Goal: Information Seeking & Learning: Learn about a topic

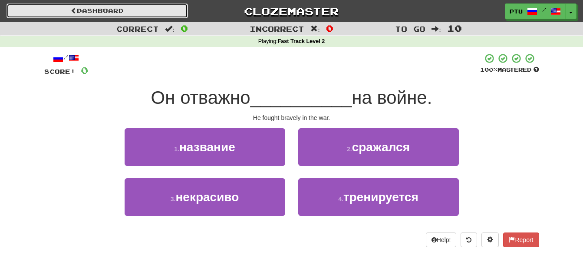
click at [90, 10] on link "Dashboard" at bounding box center [98, 10] width 182 height 15
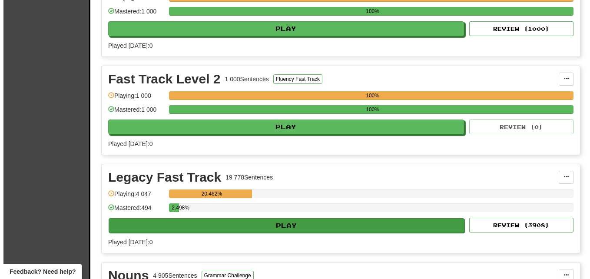
scroll to position [261, 0]
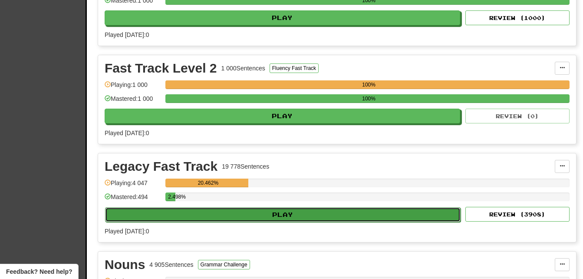
click at [260, 215] on button "Play" at bounding box center [283, 214] width 356 height 15
select select "**"
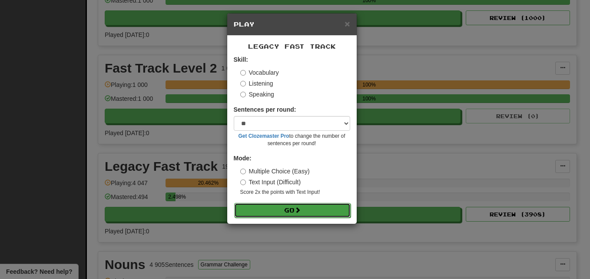
click at [265, 208] on button "Go" at bounding box center [292, 210] width 116 height 15
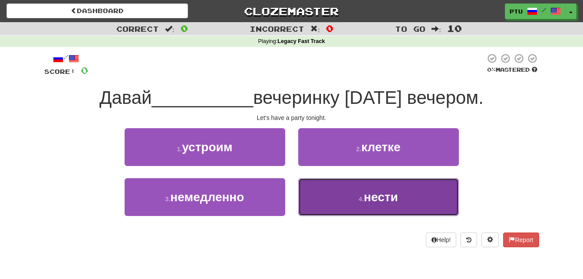
click at [383, 196] on span "нести" at bounding box center [381, 196] width 34 height 13
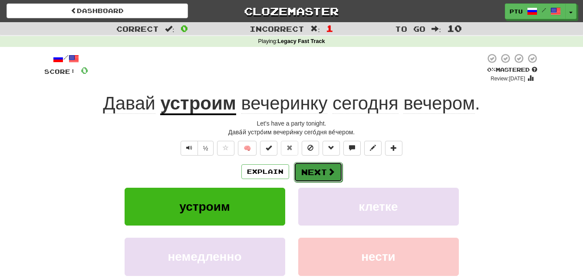
click at [319, 169] on button "Next" at bounding box center [318, 172] width 49 height 20
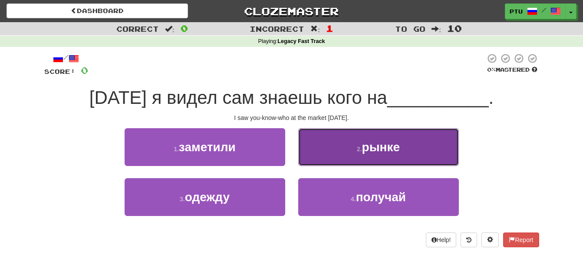
click at [363, 153] on span "рынке" at bounding box center [381, 146] width 38 height 13
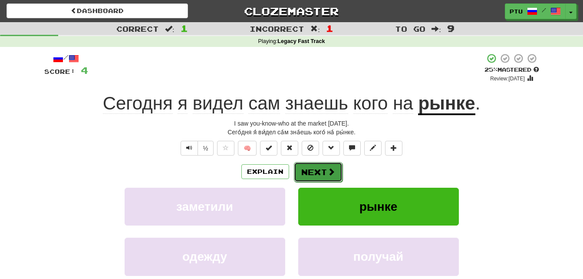
click at [314, 169] on button "Next" at bounding box center [318, 172] width 49 height 20
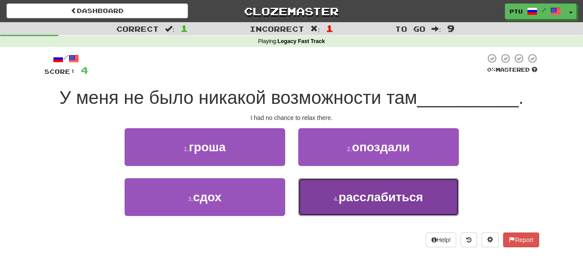
click at [367, 199] on span "расслабиться" at bounding box center [381, 196] width 85 height 13
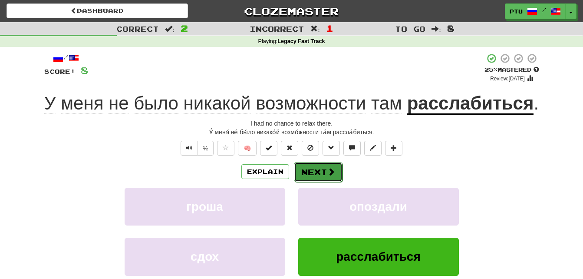
click at [310, 170] on button "Next" at bounding box center [318, 172] width 49 height 20
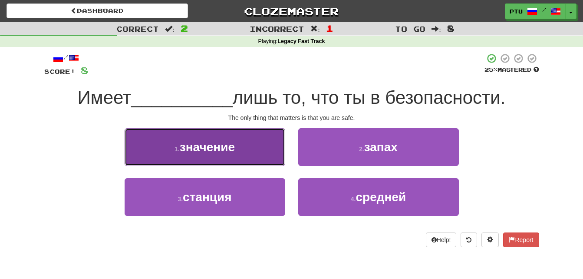
click at [232, 151] on span "значение" at bounding box center [207, 146] width 55 height 13
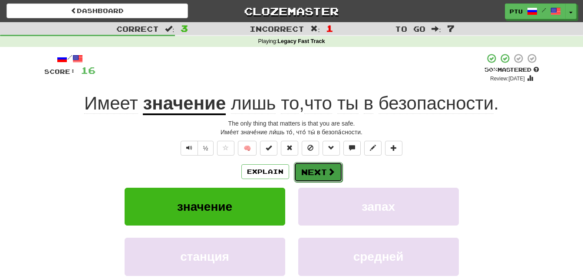
click at [330, 168] on span at bounding box center [331, 172] width 8 height 8
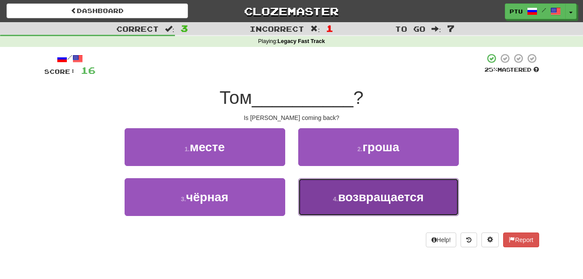
click at [354, 201] on span "возвращается" at bounding box center [381, 196] width 86 height 13
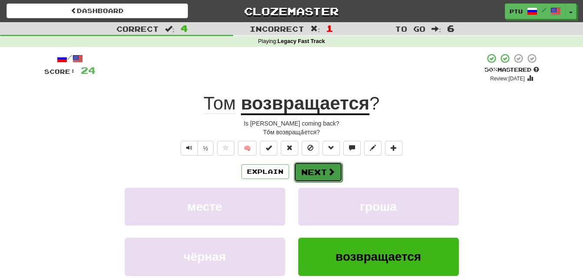
click at [321, 175] on button "Next" at bounding box center [318, 172] width 49 height 20
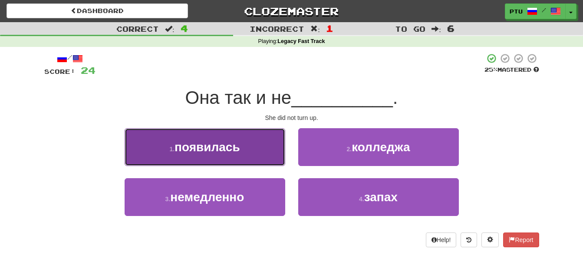
click at [204, 150] on span "появилась" at bounding box center [208, 146] width 66 height 13
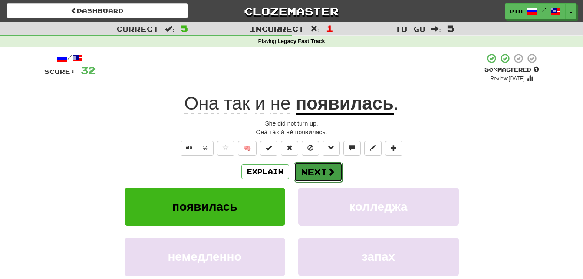
click at [330, 172] on span at bounding box center [331, 172] width 8 height 8
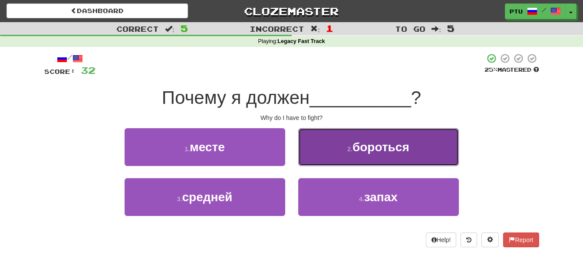
click at [376, 155] on button "2 . бороться" at bounding box center [378, 147] width 161 height 38
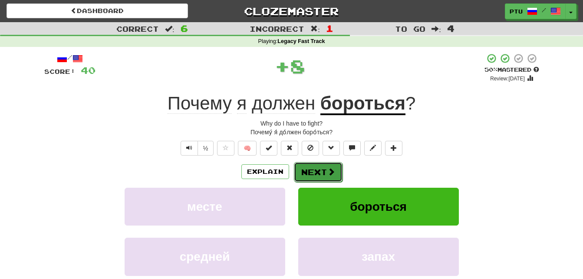
click at [326, 166] on button "Next" at bounding box center [318, 172] width 49 height 20
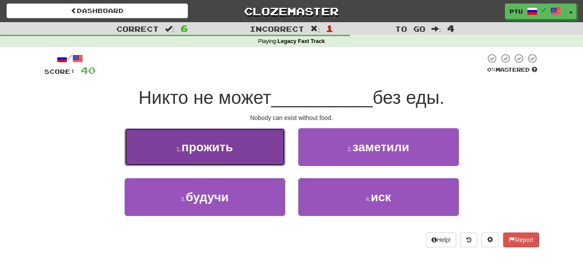
click at [214, 152] on span "прожить" at bounding box center [208, 146] width 52 height 13
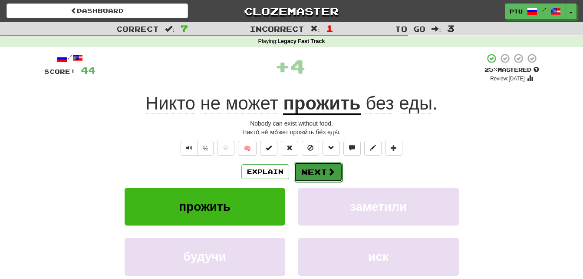
click at [331, 172] on span at bounding box center [331, 172] width 8 height 8
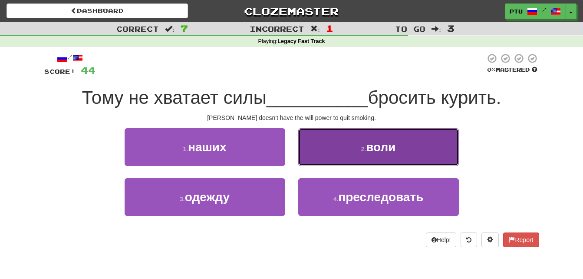
click at [376, 149] on span "воли" at bounding box center [381, 146] width 30 height 13
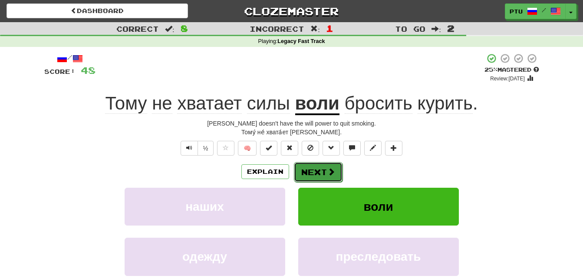
click at [319, 171] on button "Next" at bounding box center [318, 172] width 49 height 20
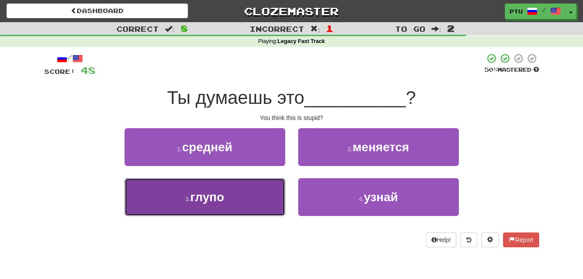
click at [214, 200] on span "глупо" at bounding box center [207, 196] width 34 height 13
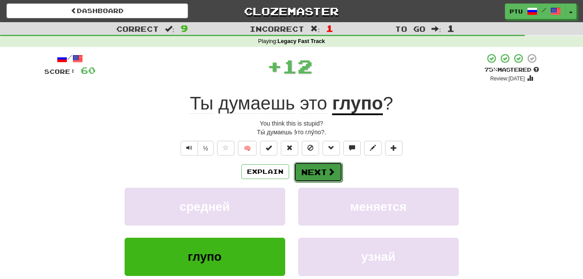
click at [329, 173] on span at bounding box center [331, 172] width 8 height 8
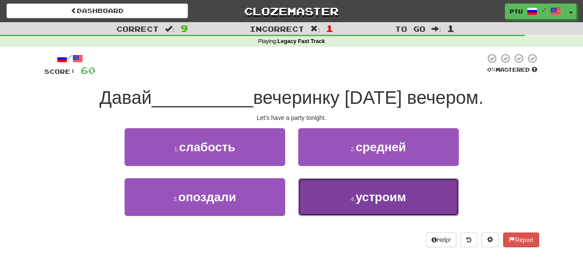
click at [374, 208] on button "4 . устроим" at bounding box center [378, 197] width 161 height 38
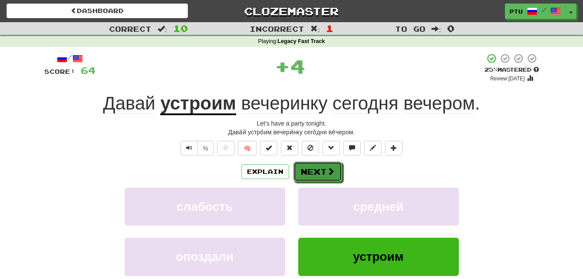
click at [332, 169] on span at bounding box center [331, 171] width 8 height 8
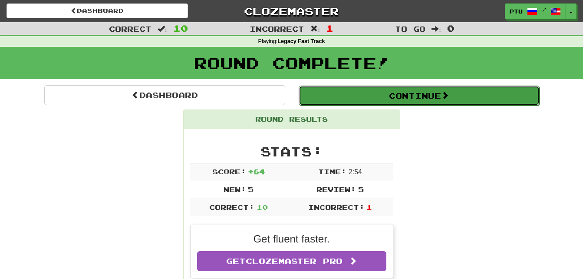
click at [383, 96] on button "Continue" at bounding box center [419, 96] width 241 height 20
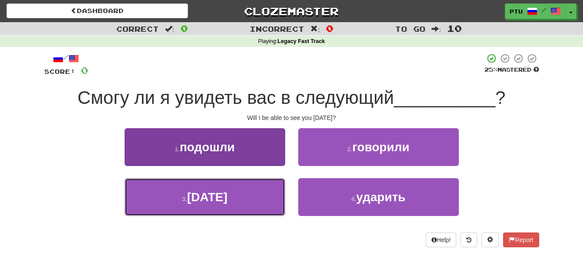
click at [212, 200] on span "понедельник" at bounding box center [207, 196] width 40 height 13
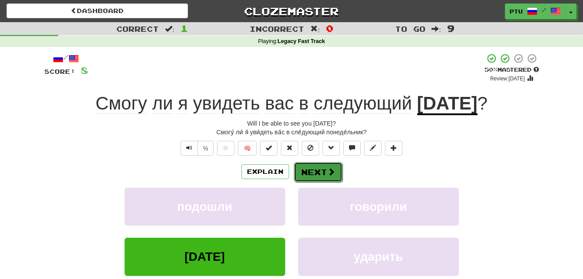
click at [323, 169] on button "Next" at bounding box center [318, 172] width 49 height 20
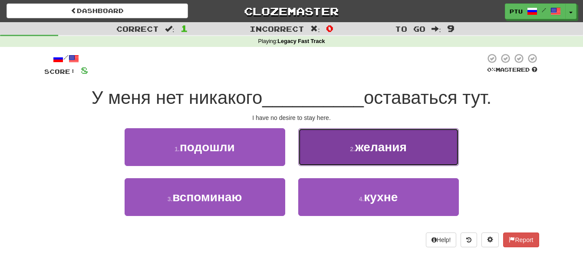
click at [383, 155] on button "2 . желания" at bounding box center [378, 147] width 161 height 38
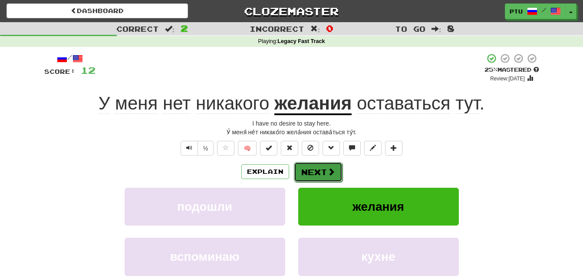
click at [321, 173] on button "Next" at bounding box center [318, 172] width 49 height 20
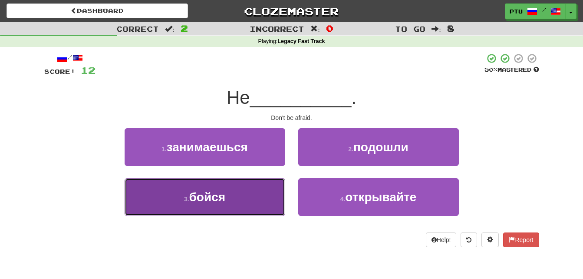
click at [231, 204] on button "3 . бойся" at bounding box center [205, 197] width 161 height 38
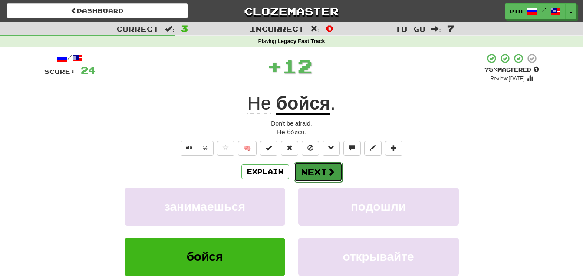
click at [316, 173] on button "Next" at bounding box center [318, 172] width 49 height 20
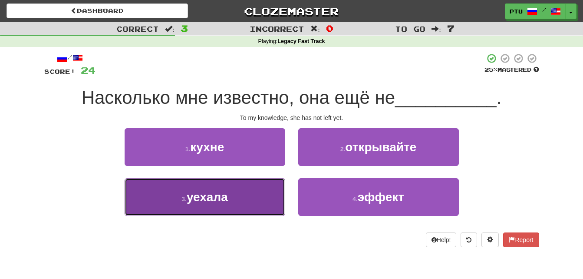
click at [224, 200] on span "уехала" at bounding box center [207, 196] width 41 height 13
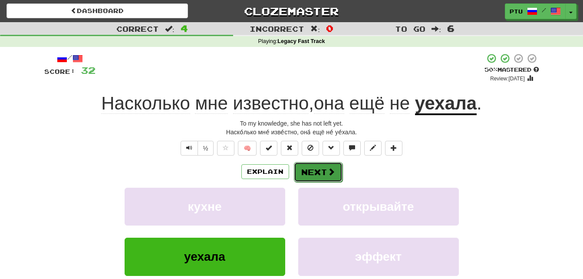
click at [327, 173] on span at bounding box center [331, 172] width 8 height 8
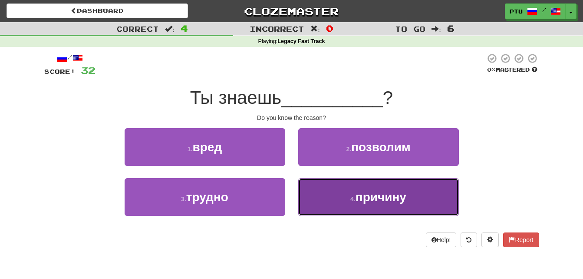
click at [389, 206] on button "4 . причину" at bounding box center [378, 197] width 161 height 38
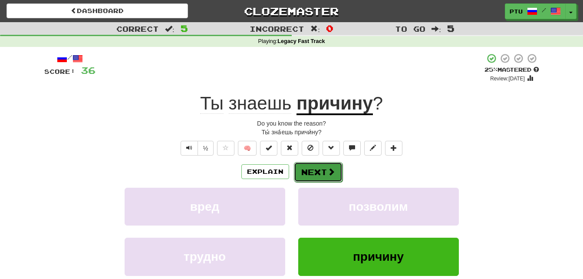
click at [335, 173] on button "Next" at bounding box center [318, 172] width 49 height 20
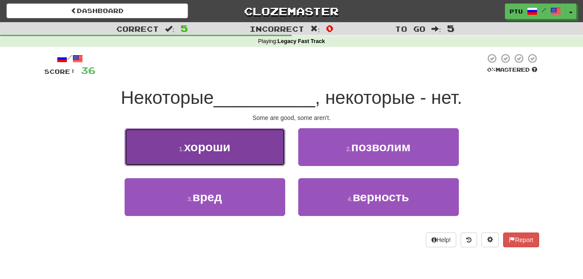
click at [217, 151] on span "хороши" at bounding box center [207, 146] width 46 height 13
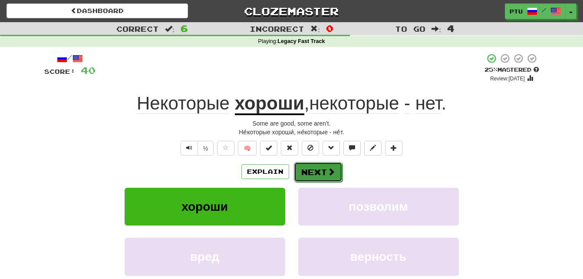
click at [318, 169] on button "Next" at bounding box center [318, 172] width 49 height 20
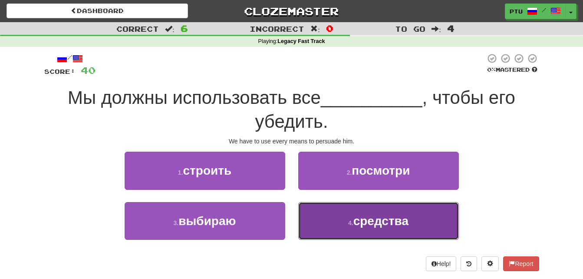
click at [367, 221] on span "средства" at bounding box center [380, 220] width 55 height 13
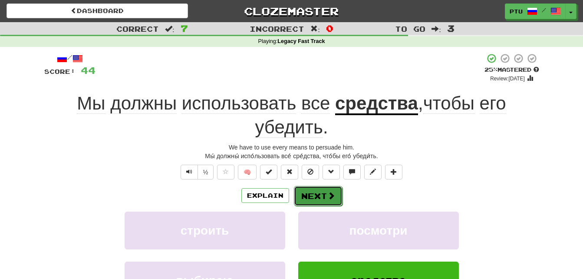
click at [327, 194] on span at bounding box center [331, 196] width 8 height 8
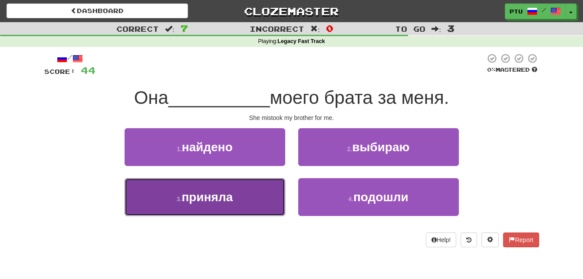
click at [208, 199] on span "приняла" at bounding box center [207, 196] width 51 height 13
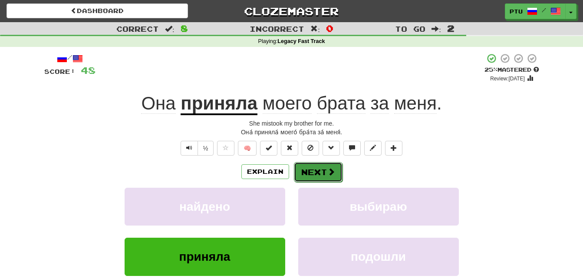
click at [318, 173] on button "Next" at bounding box center [318, 172] width 49 height 20
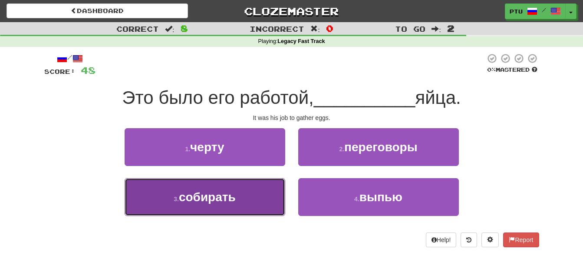
click at [195, 197] on span "собирать" at bounding box center [207, 196] width 57 height 13
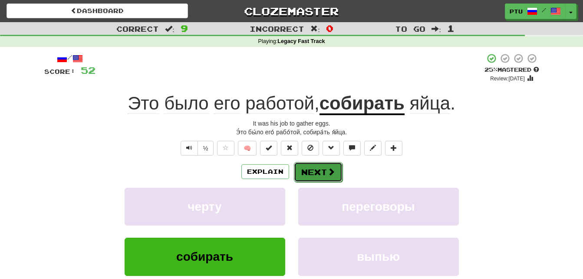
click at [307, 167] on button "Next" at bounding box center [318, 172] width 49 height 20
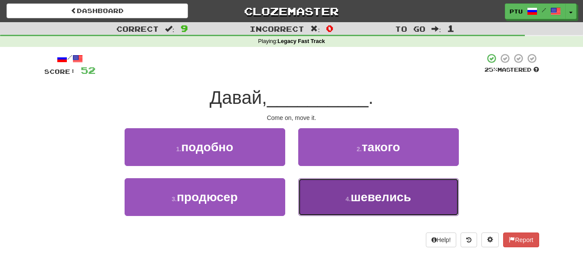
click at [353, 202] on span "шевелись" at bounding box center [381, 196] width 60 height 13
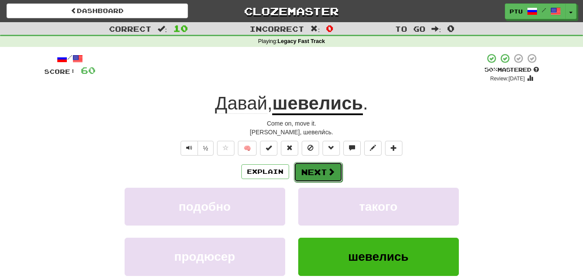
click at [318, 168] on button "Next" at bounding box center [318, 172] width 49 height 20
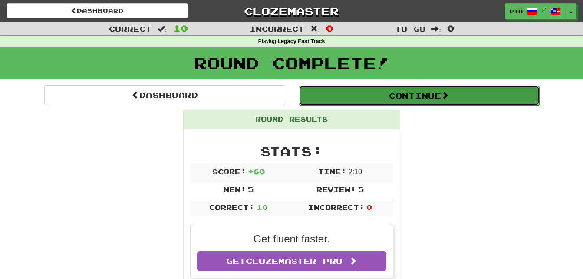
click at [383, 97] on button "Continue" at bounding box center [419, 96] width 241 height 20
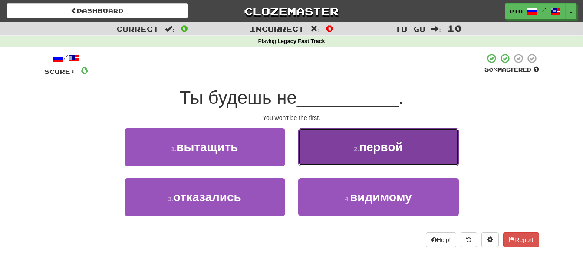
click at [350, 155] on button "2 . первой" at bounding box center [378, 147] width 161 height 38
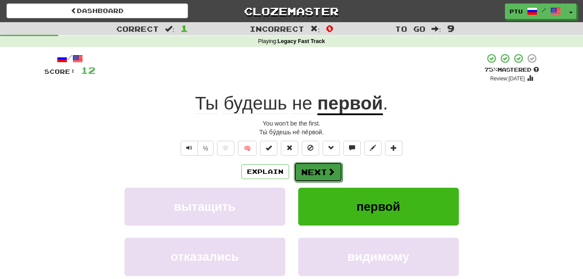
click at [323, 174] on button "Next" at bounding box center [318, 172] width 49 height 20
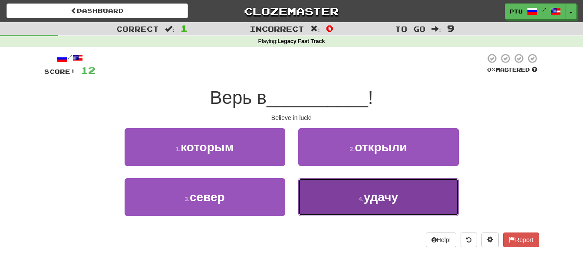
click at [367, 196] on span "удачу" at bounding box center [381, 196] width 34 height 13
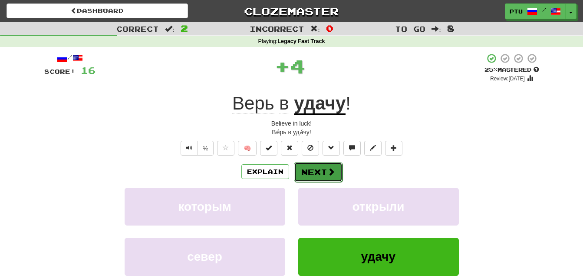
click at [313, 169] on button "Next" at bounding box center [318, 172] width 49 height 20
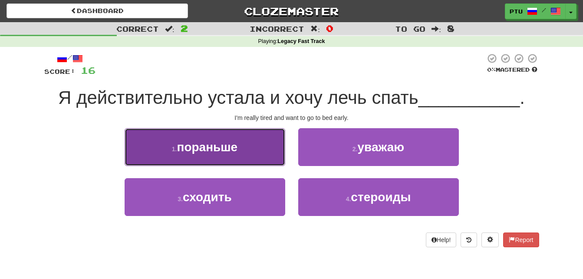
click at [232, 150] on span "пораньше" at bounding box center [207, 146] width 61 height 13
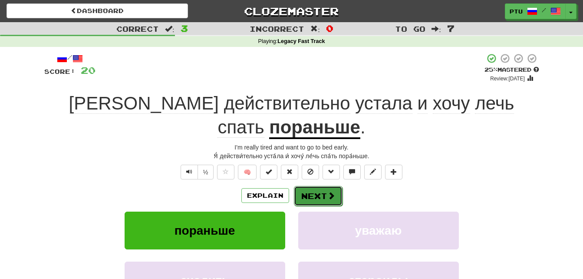
click at [324, 186] on button "Next" at bounding box center [318, 196] width 49 height 20
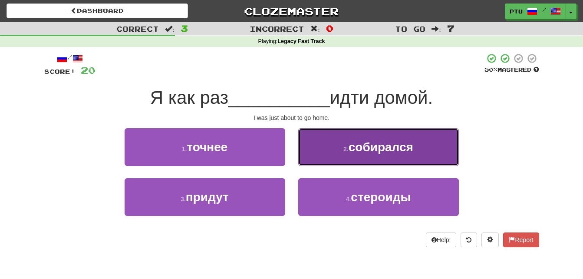
click at [363, 150] on span "собирался" at bounding box center [381, 146] width 65 height 13
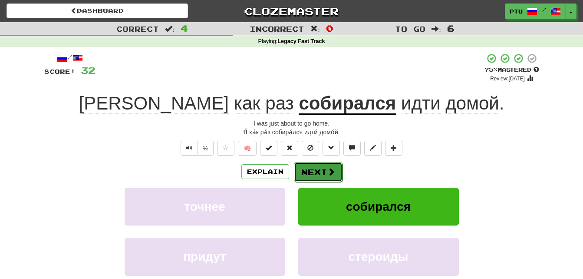
click at [322, 170] on button "Next" at bounding box center [318, 172] width 49 height 20
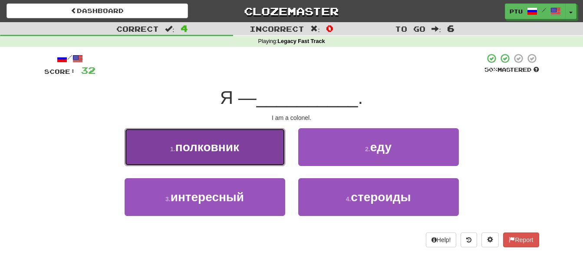
click at [245, 152] on button "1 . полковник" at bounding box center [205, 147] width 161 height 38
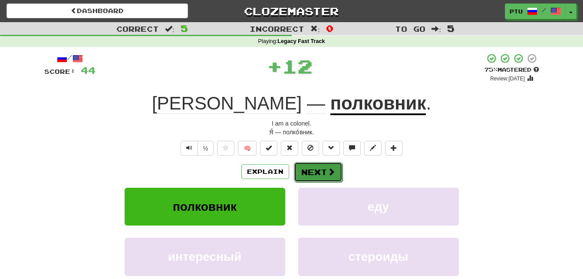
click at [332, 172] on span at bounding box center [331, 172] width 8 height 8
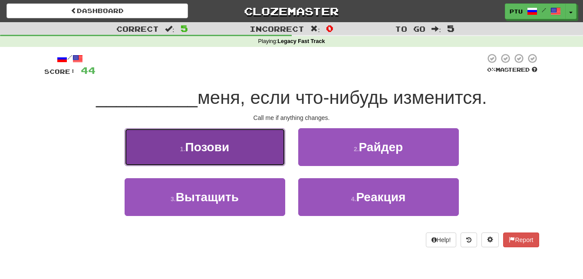
click at [211, 147] on span "Позови" at bounding box center [207, 146] width 44 height 13
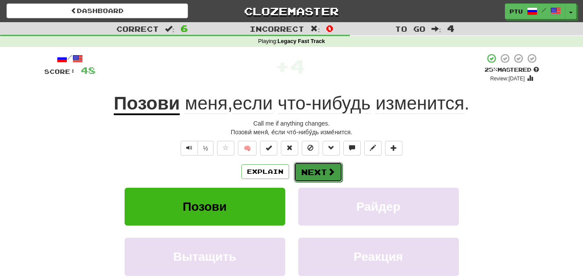
click at [325, 172] on button "Next" at bounding box center [318, 172] width 49 height 20
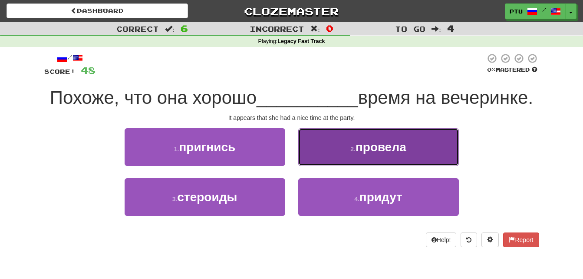
click at [379, 155] on button "2 . провела" at bounding box center [378, 147] width 161 height 38
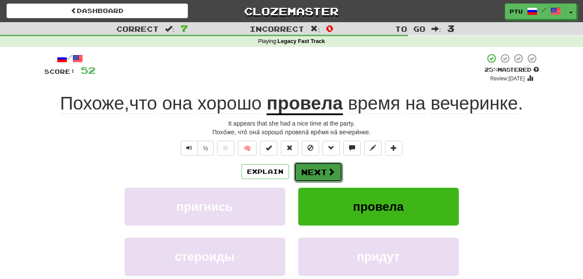
click at [327, 177] on button "Next" at bounding box center [318, 172] width 49 height 20
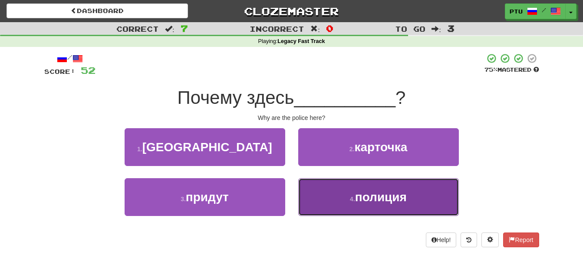
click at [371, 199] on span "полиция" at bounding box center [381, 196] width 52 height 13
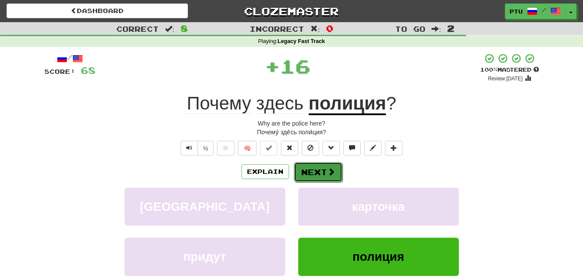
click at [323, 174] on button "Next" at bounding box center [318, 172] width 49 height 20
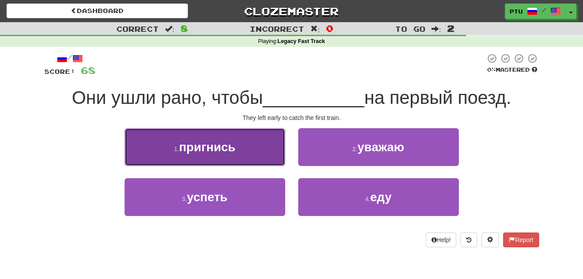
click at [215, 152] on span "пригнись" at bounding box center [207, 146] width 56 height 13
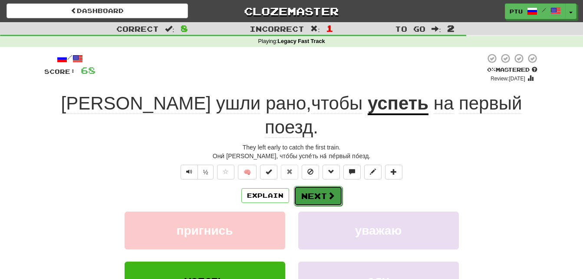
click at [320, 186] on button "Next" at bounding box center [318, 196] width 49 height 20
